Goal: Navigation & Orientation: Find specific page/section

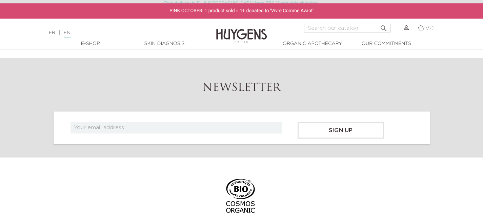
scroll to position [2852, 0]
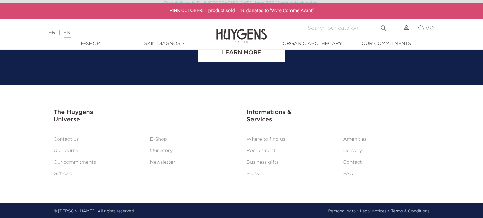
click at [352, 173] on link "FAQ" at bounding box center [348, 174] width 10 height 5
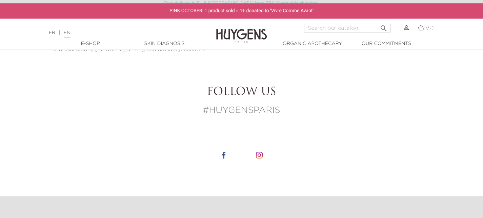
scroll to position [273, 0]
click at [259, 151] on img at bounding box center [259, 154] width 7 height 7
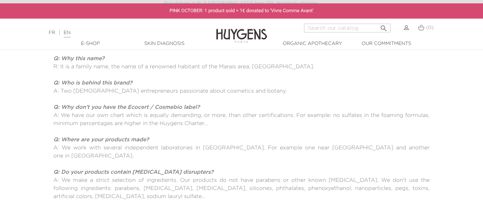
scroll to position [39, 0]
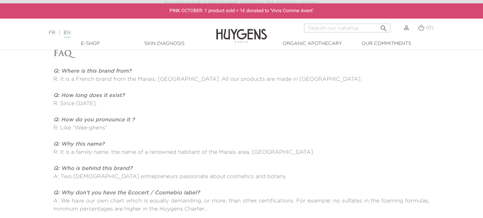
click at [238, 33] on img at bounding box center [241, 31] width 51 height 26
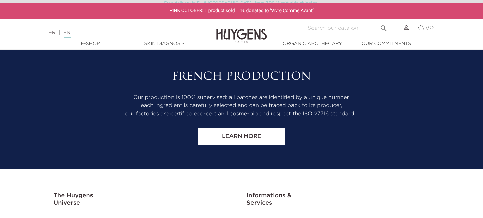
scroll to position [2852, 0]
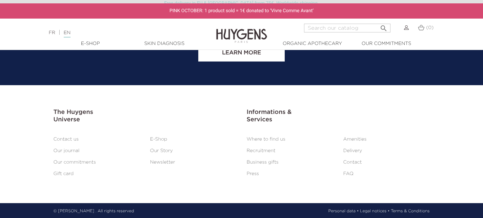
click at [351, 161] on link "Contact" at bounding box center [352, 162] width 19 height 5
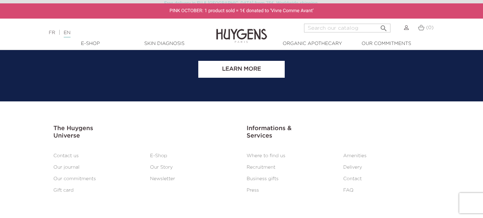
scroll to position [654, 0]
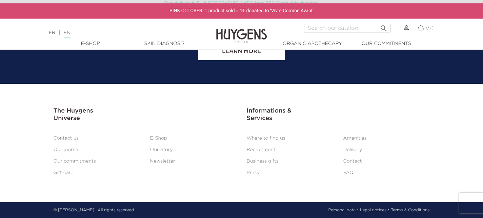
click at [254, 171] on link "Press" at bounding box center [253, 173] width 13 height 5
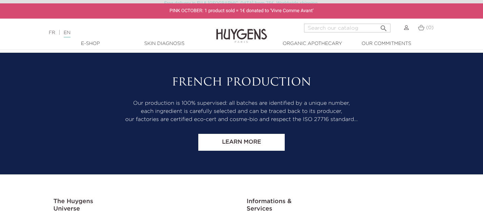
scroll to position [1265, 0]
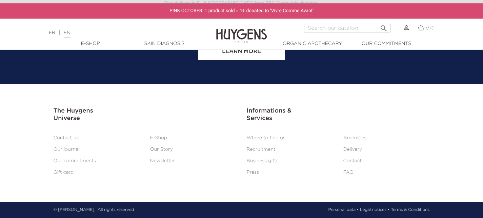
click at [349, 173] on link "FAQ" at bounding box center [348, 172] width 10 height 5
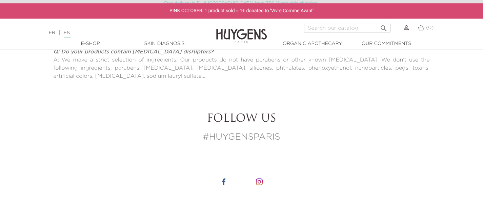
scroll to position [317, 0]
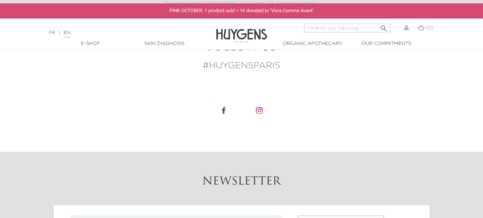
click at [224, 107] on img at bounding box center [223, 110] width 7 height 7
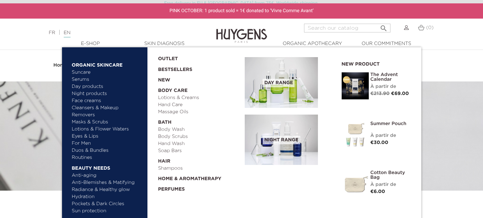
scroll to position [13, 0]
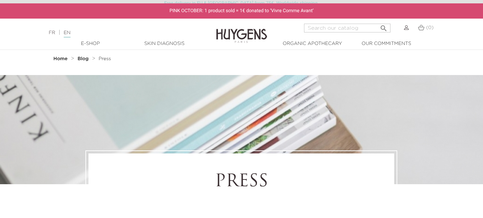
click at [240, 30] on img at bounding box center [241, 31] width 51 height 26
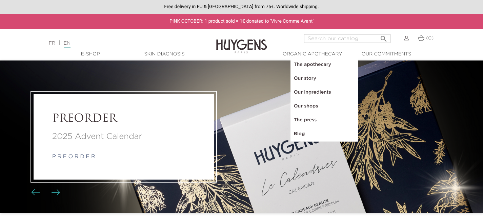
click at [315, 52] on link "  Organic Apothecary" at bounding box center [312, 54] width 68 height 7
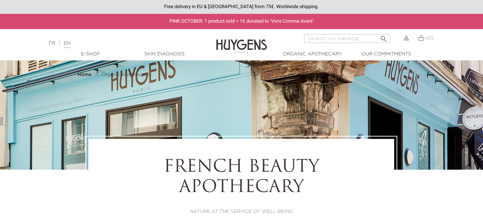
select select "FR"
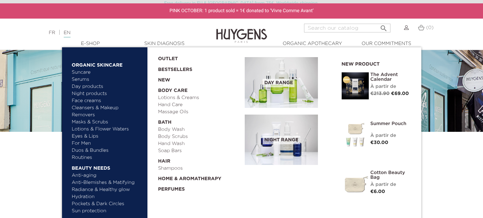
scroll to position [39, 0]
click at [181, 177] on link "  Home & Aromatherapy" at bounding box center [199, 177] width 82 height 10
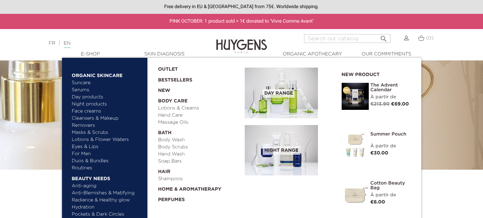
click at [171, 108] on link "Lotions & Creams" at bounding box center [199, 108] width 82 height 7
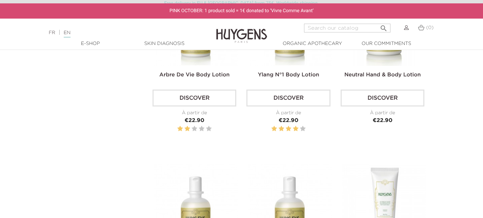
scroll to position [486, 0]
